Goal: Find specific page/section: Find specific page/section

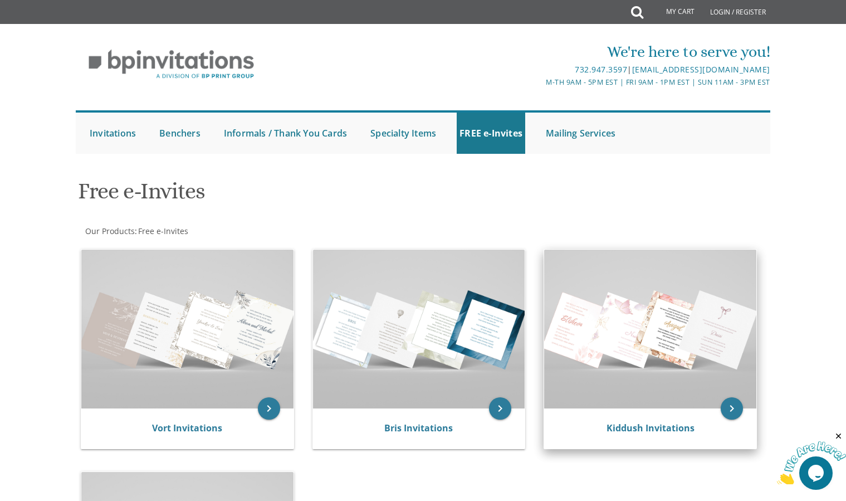
scroll to position [207, 0]
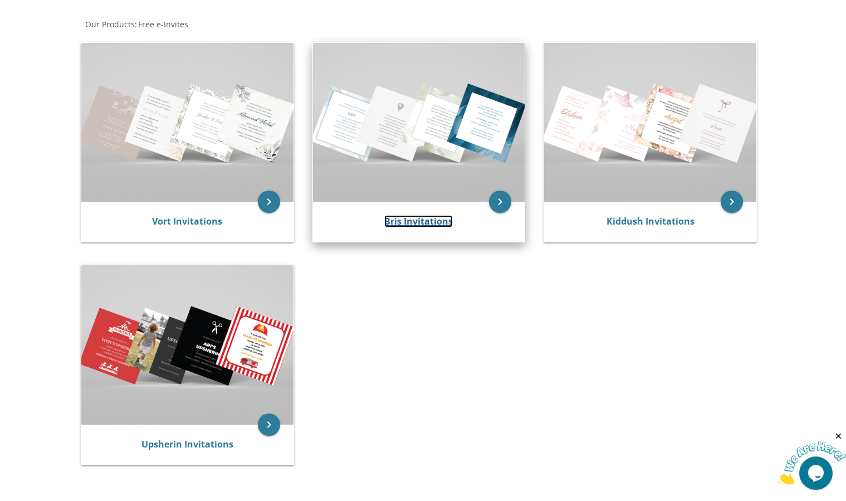
click at [406, 225] on link "Bris Invitations" at bounding box center [419, 221] width 69 height 12
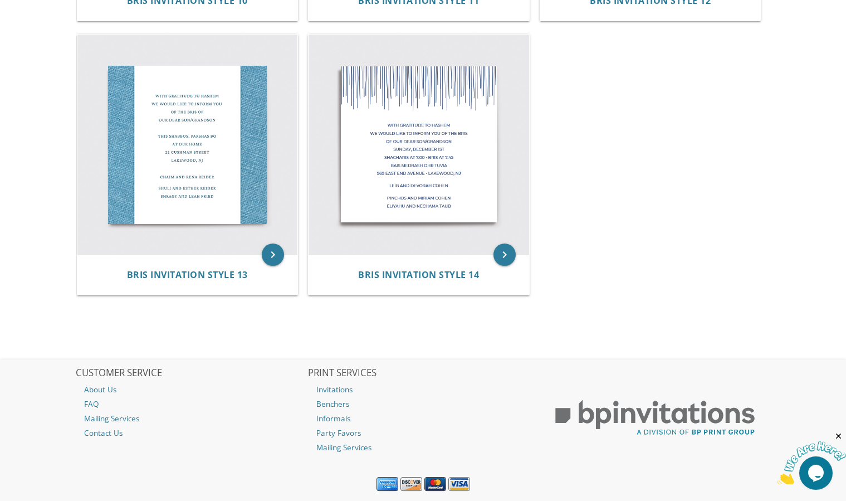
scroll to position [1338, 0]
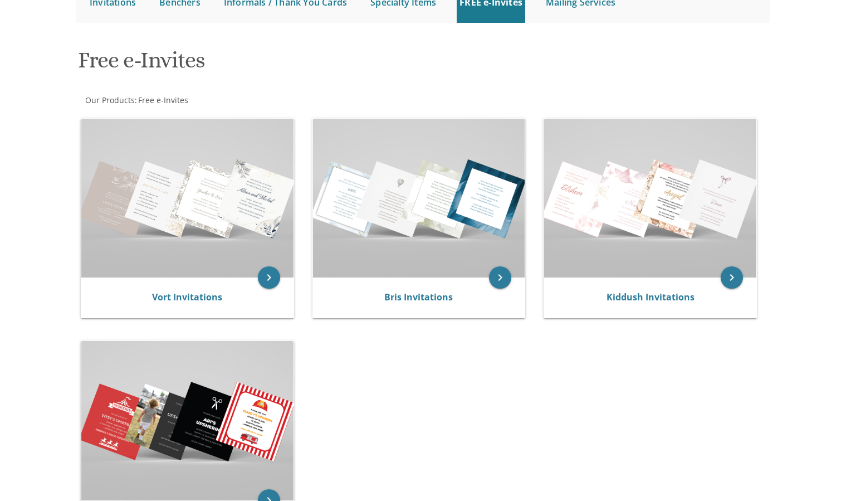
scroll to position [125, 0]
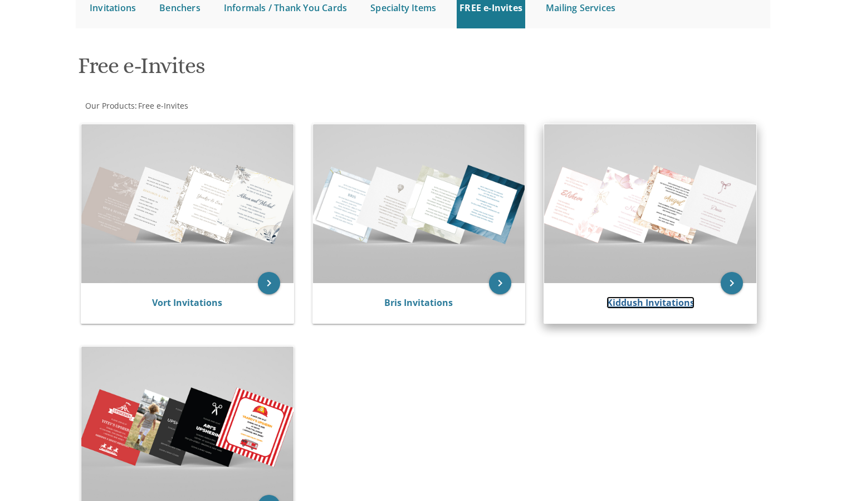
click at [675, 305] on link "Kiddush Invitations" at bounding box center [651, 302] width 88 height 12
